Goal: Task Accomplishment & Management: Manage account settings

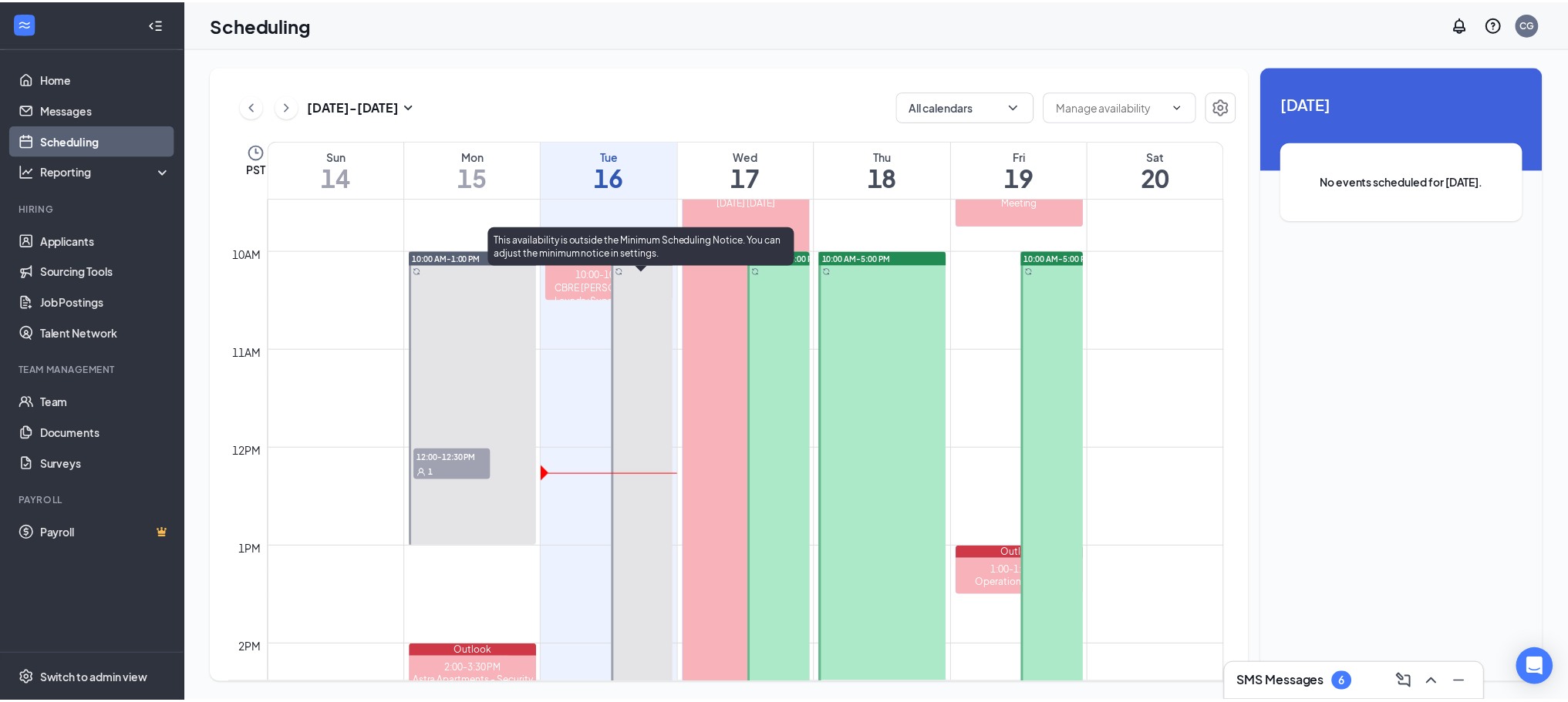
scroll to position [912, 0]
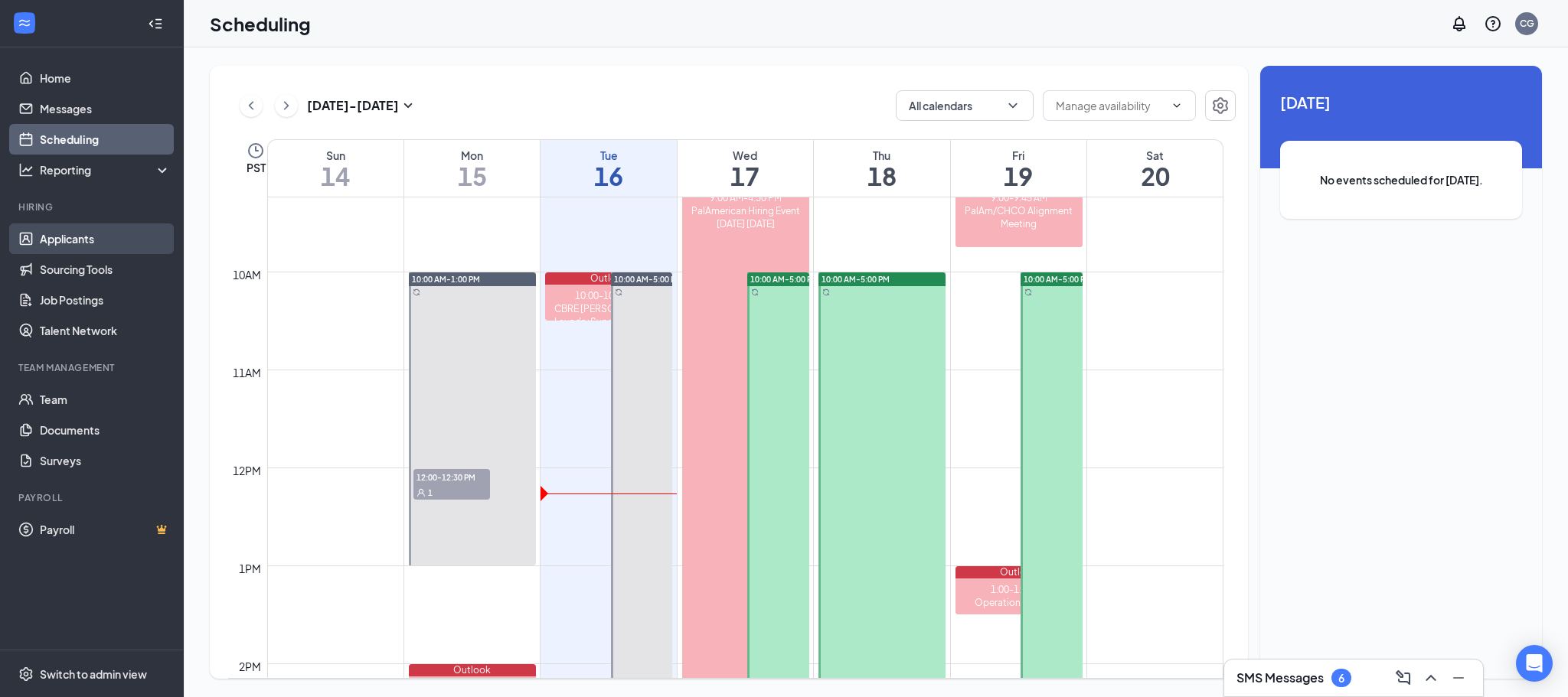
click at [69, 234] on link "Applicants" at bounding box center [106, 239] width 131 height 31
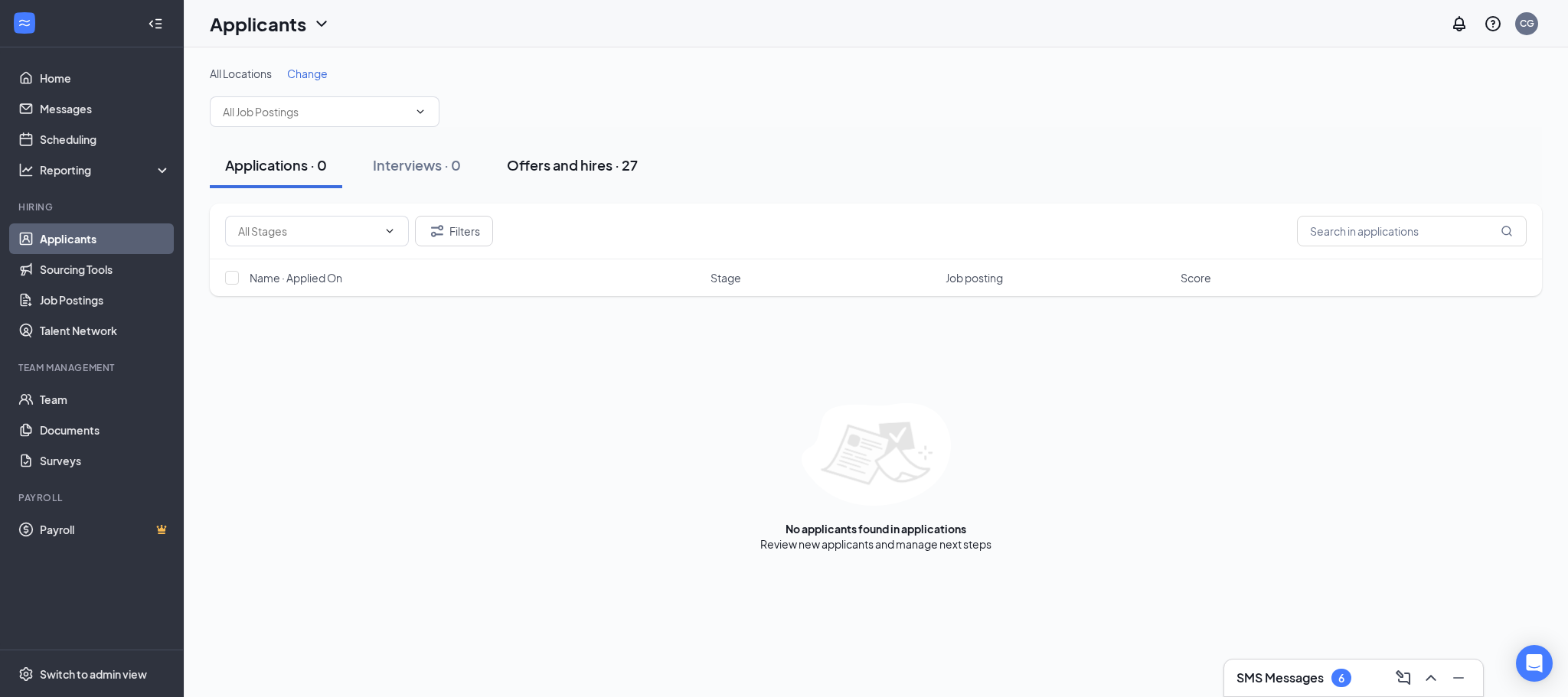
click at [538, 161] on div "Offers and hires · 27" at bounding box center [572, 165] width 131 height 19
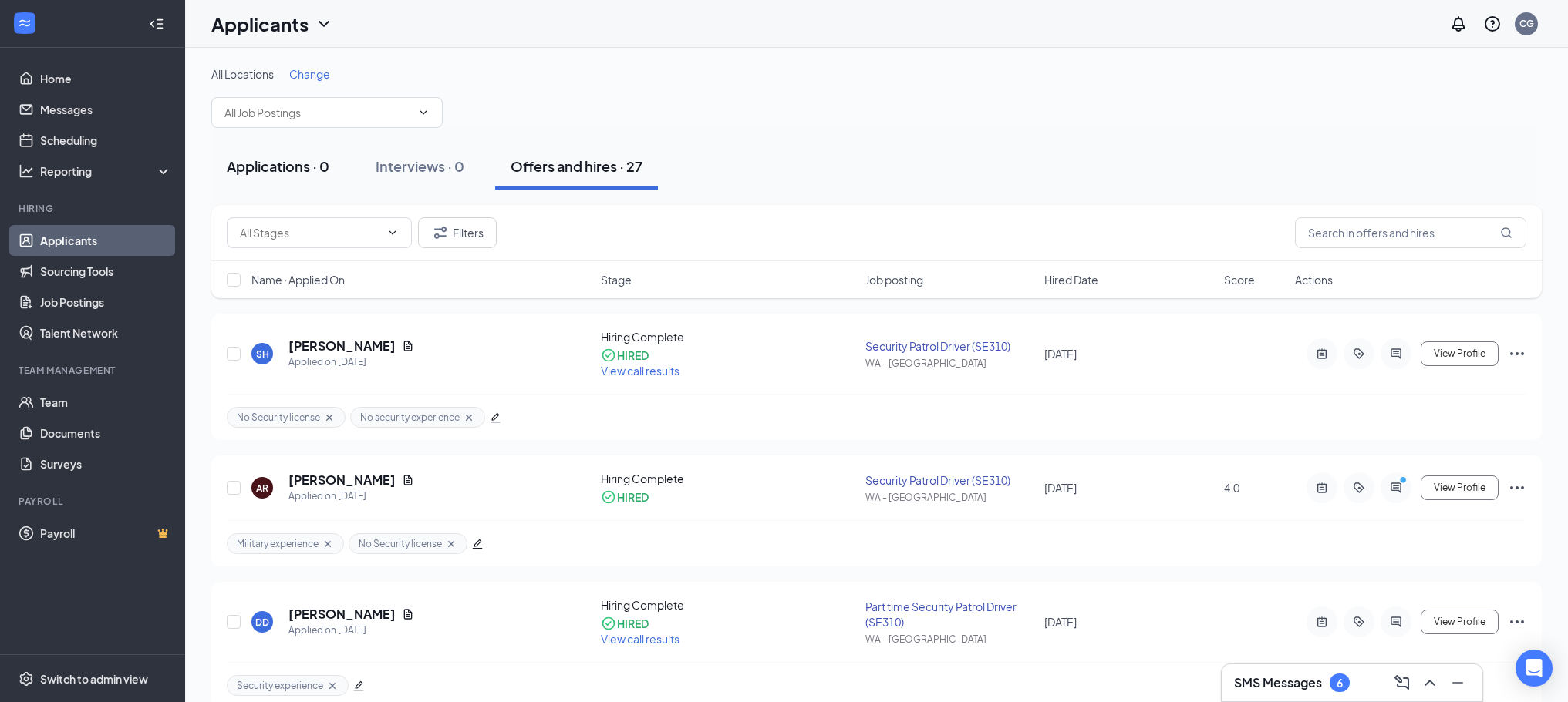
click at [290, 161] on div "Applications · 0" at bounding box center [277, 166] width 103 height 19
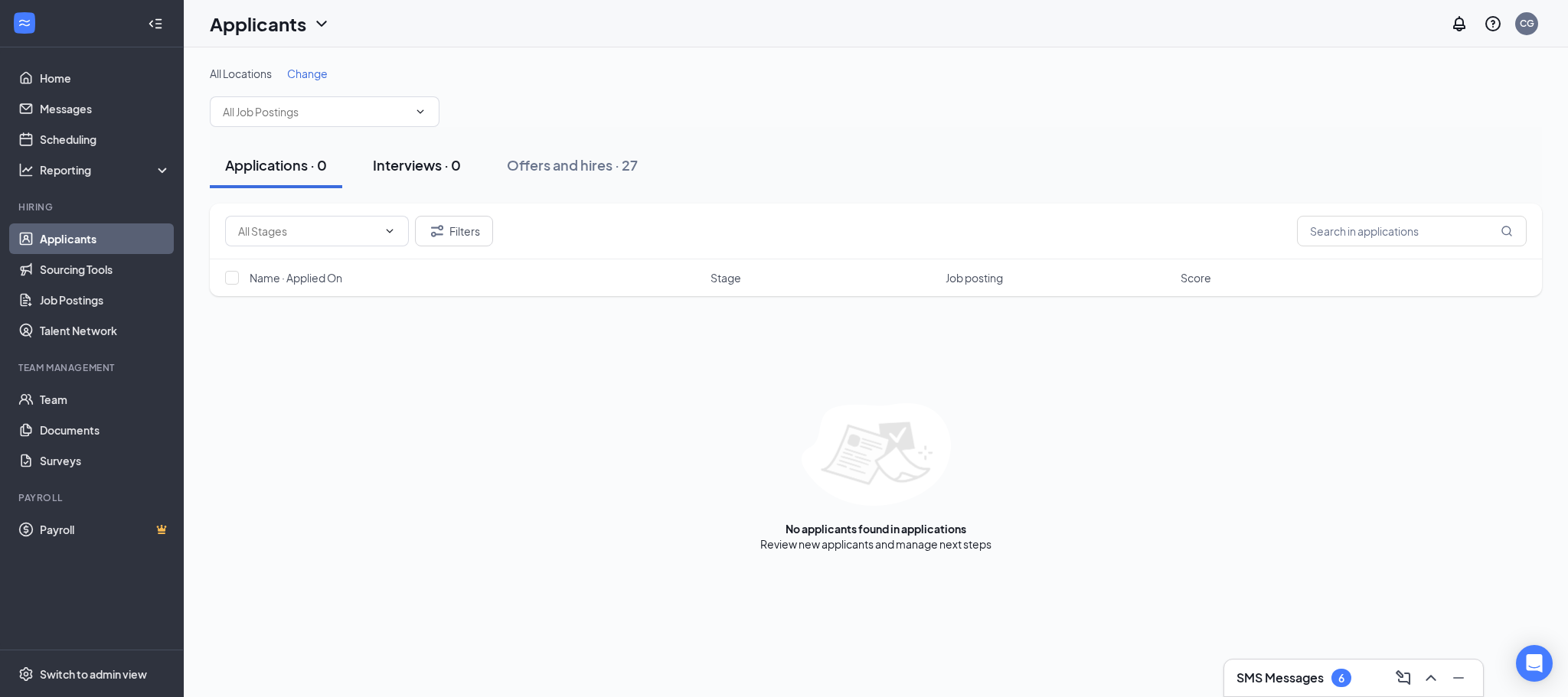
click at [403, 168] on div "Interviews · 0" at bounding box center [417, 165] width 88 height 19
click at [603, 171] on div "Offers and hires · 27" at bounding box center [572, 165] width 131 height 19
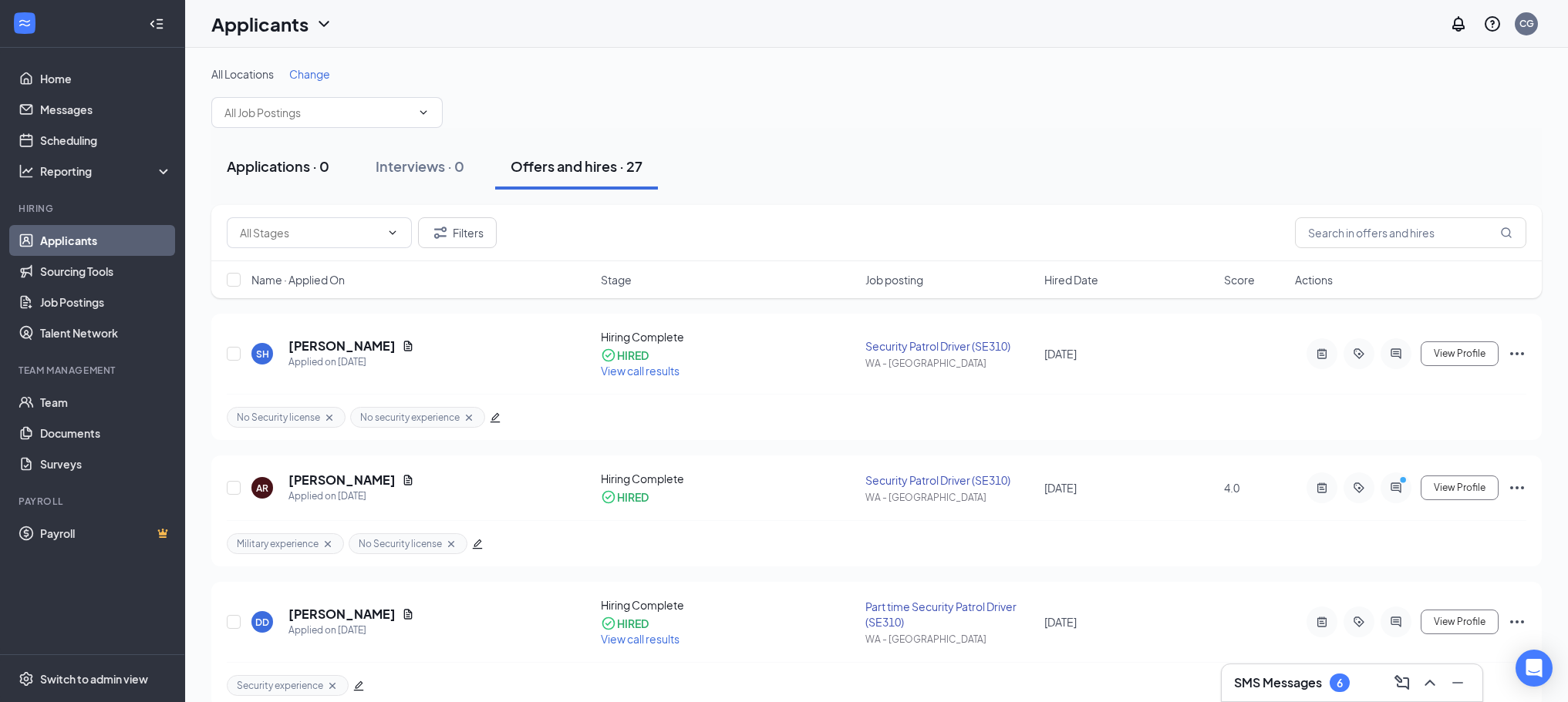
click at [265, 170] on div "Applications · 0" at bounding box center [277, 166] width 103 height 19
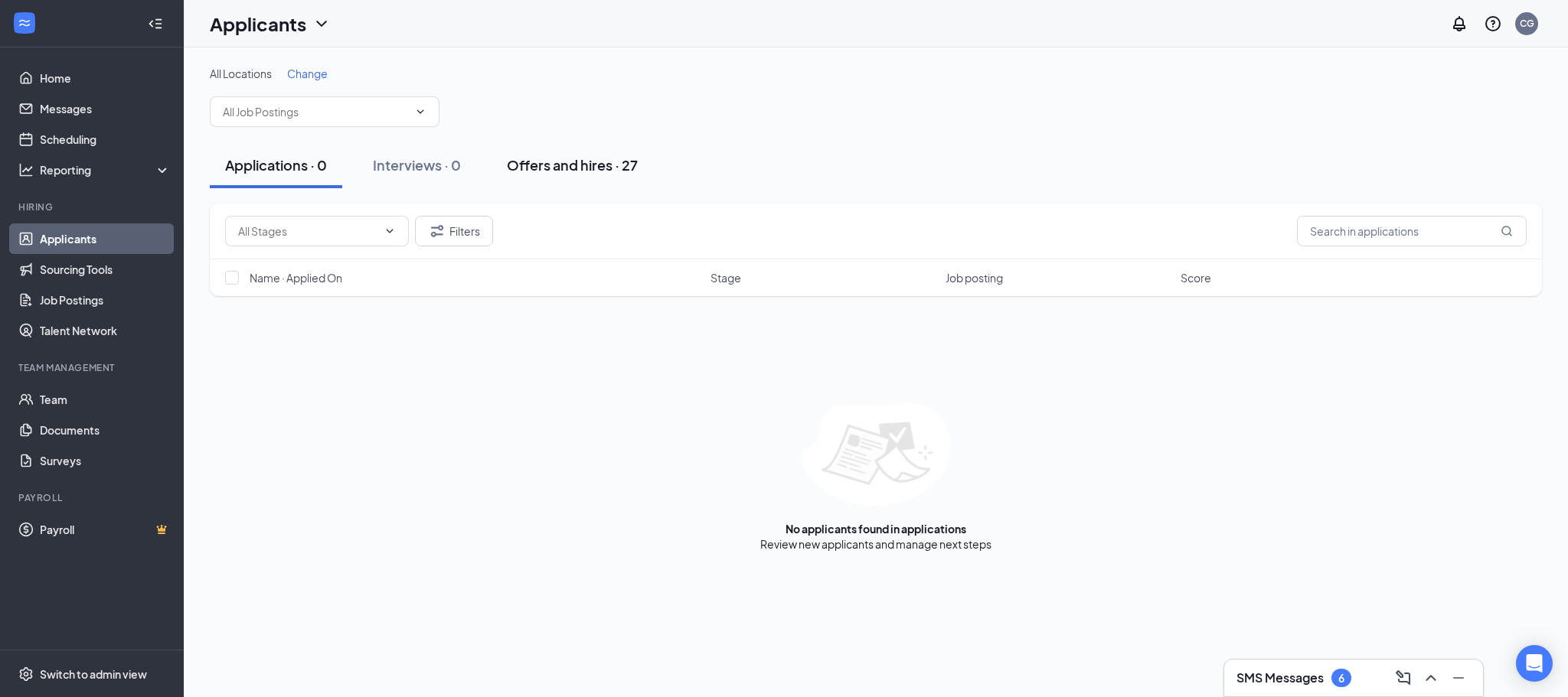
click at [594, 174] on div "Offers and hires · 27" at bounding box center [572, 165] width 131 height 19
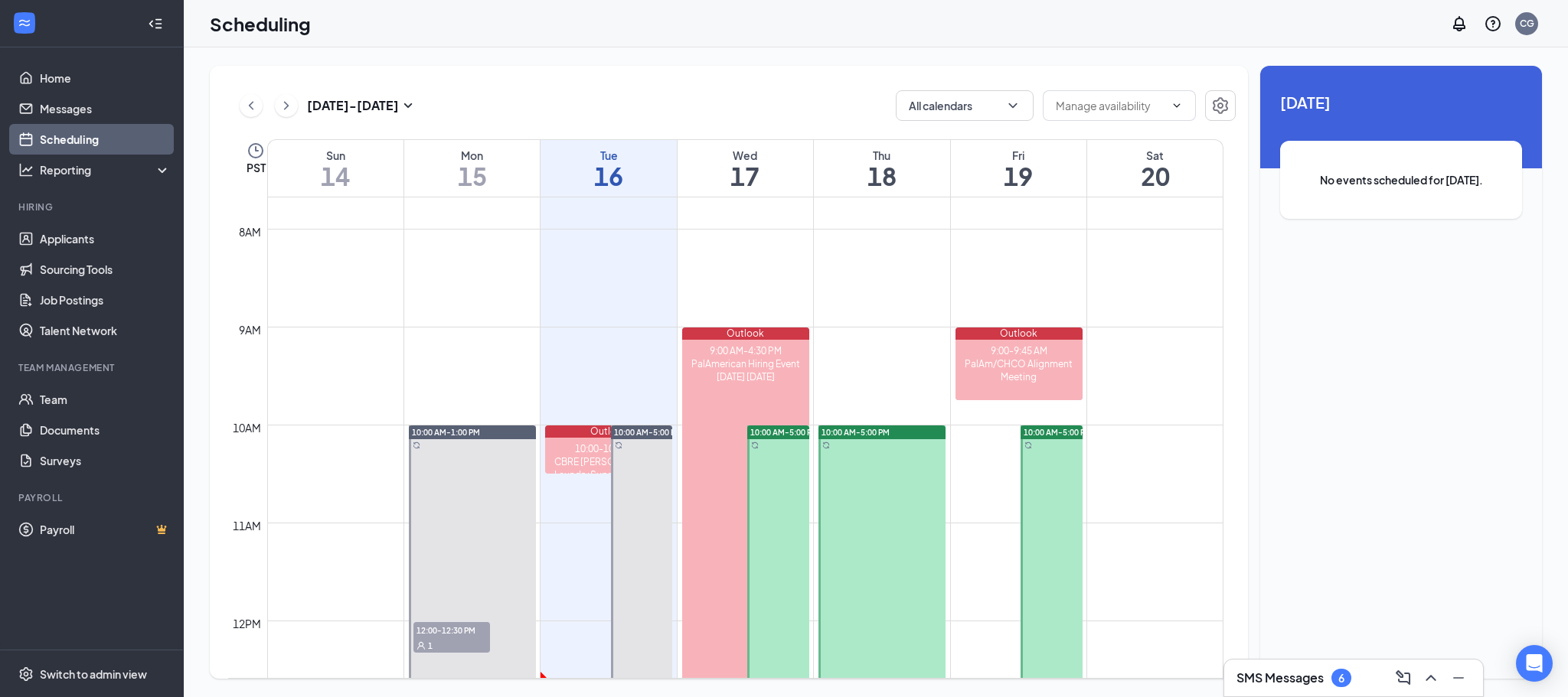
scroll to position [1058, 0]
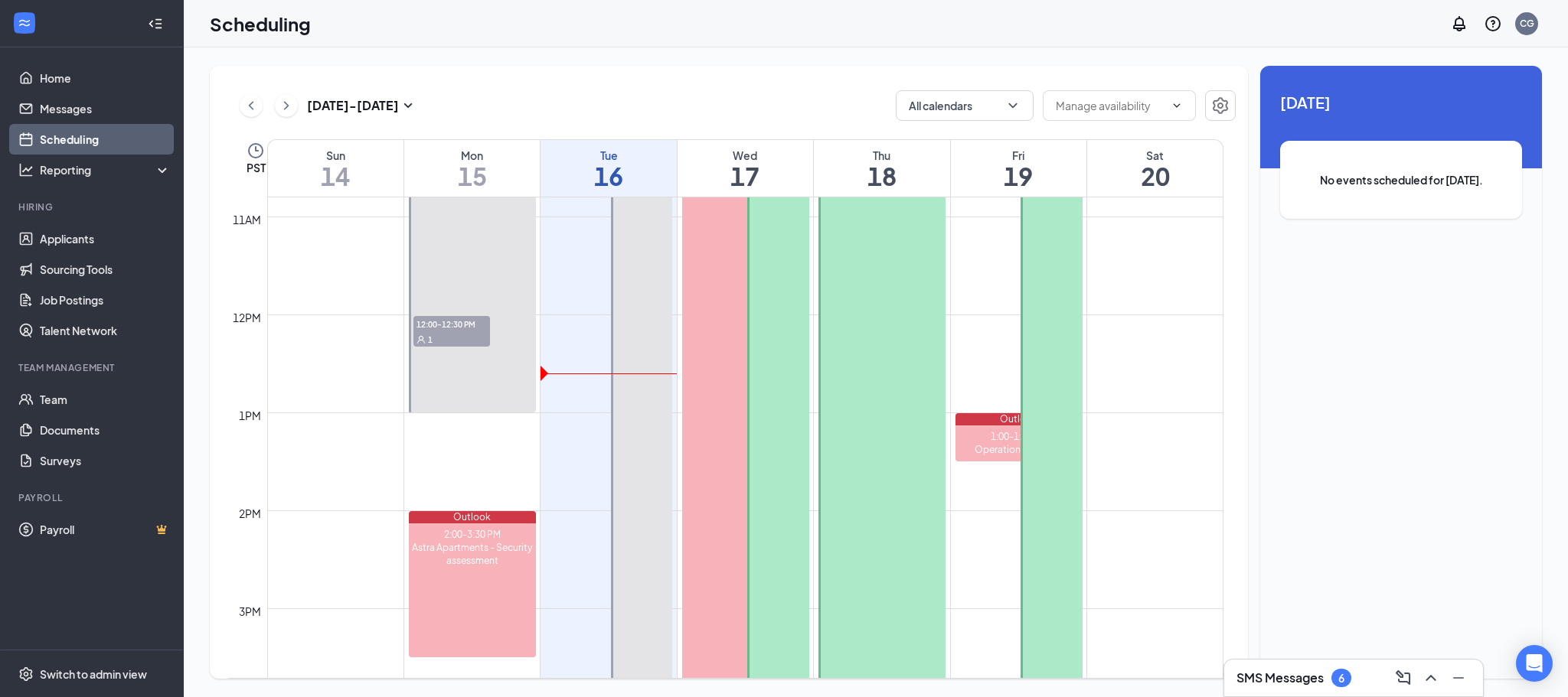
click at [470, 328] on span "12:00-12:30 PM" at bounding box center [452, 324] width 77 height 15
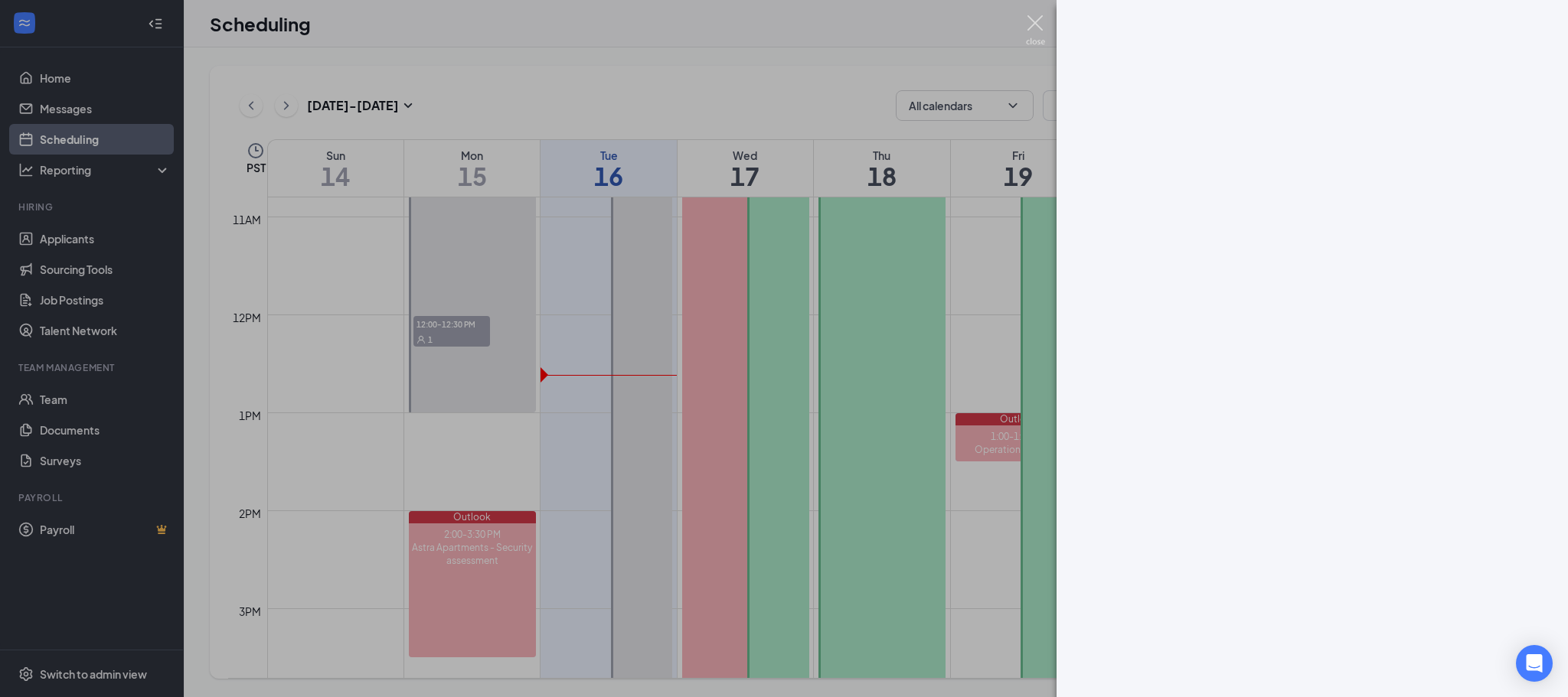
click at [1035, 23] on img at bounding box center [1035, 30] width 19 height 30
